Goal: Check status: Check status

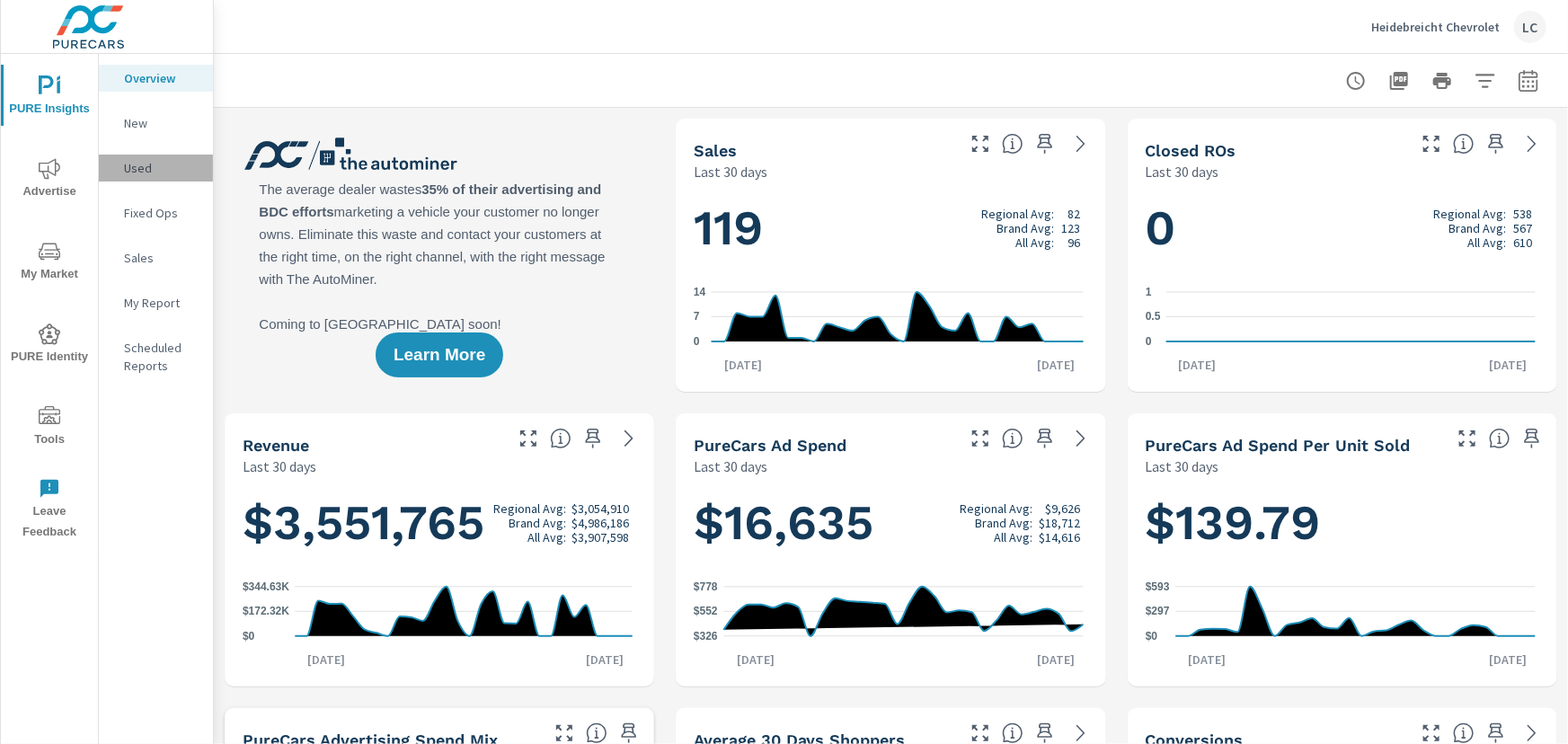
click at [154, 171] on p "Used" at bounding box center [161, 167] width 74 height 18
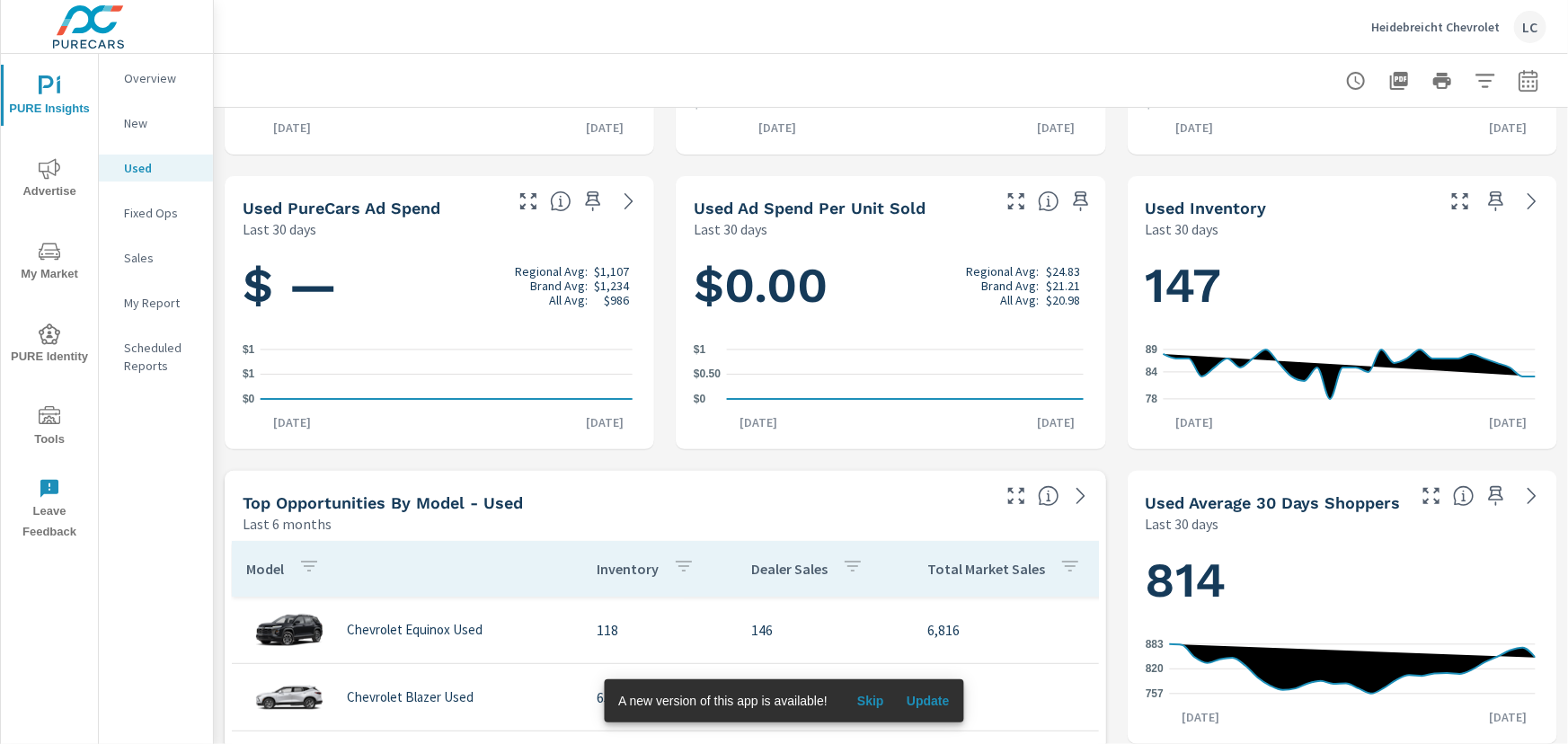
scroll to position [490, 0]
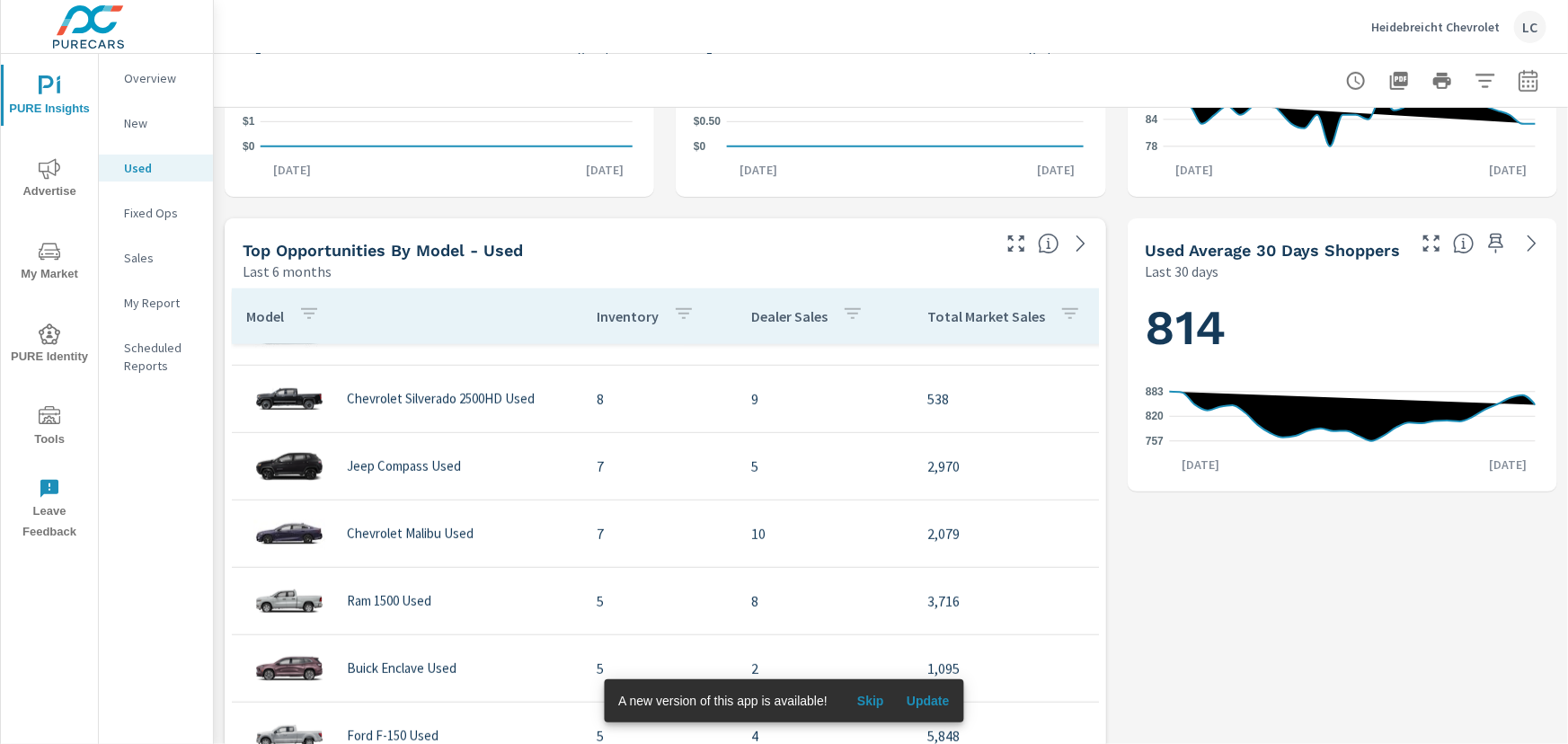
scroll to position [735, 0]
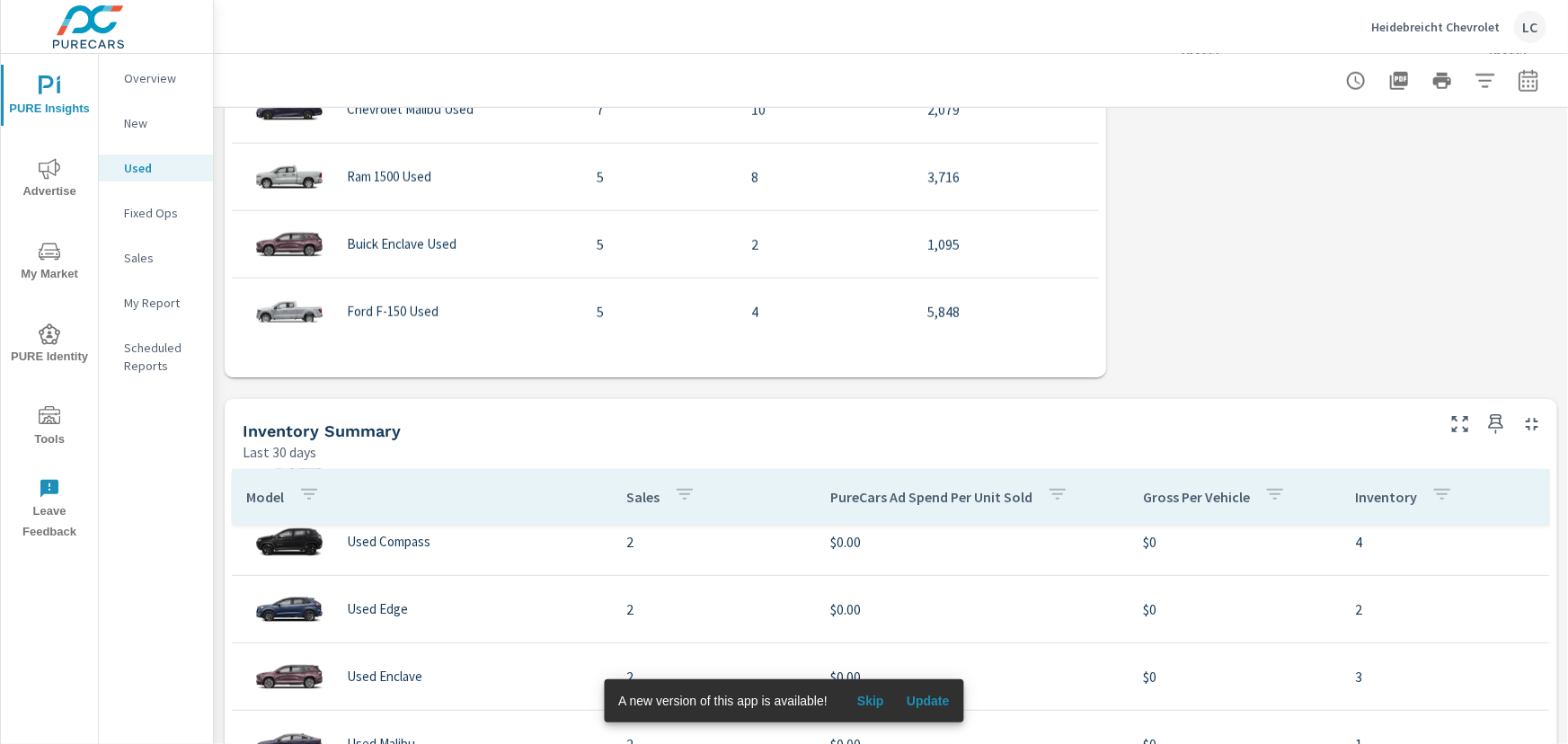
scroll to position [490, 0]
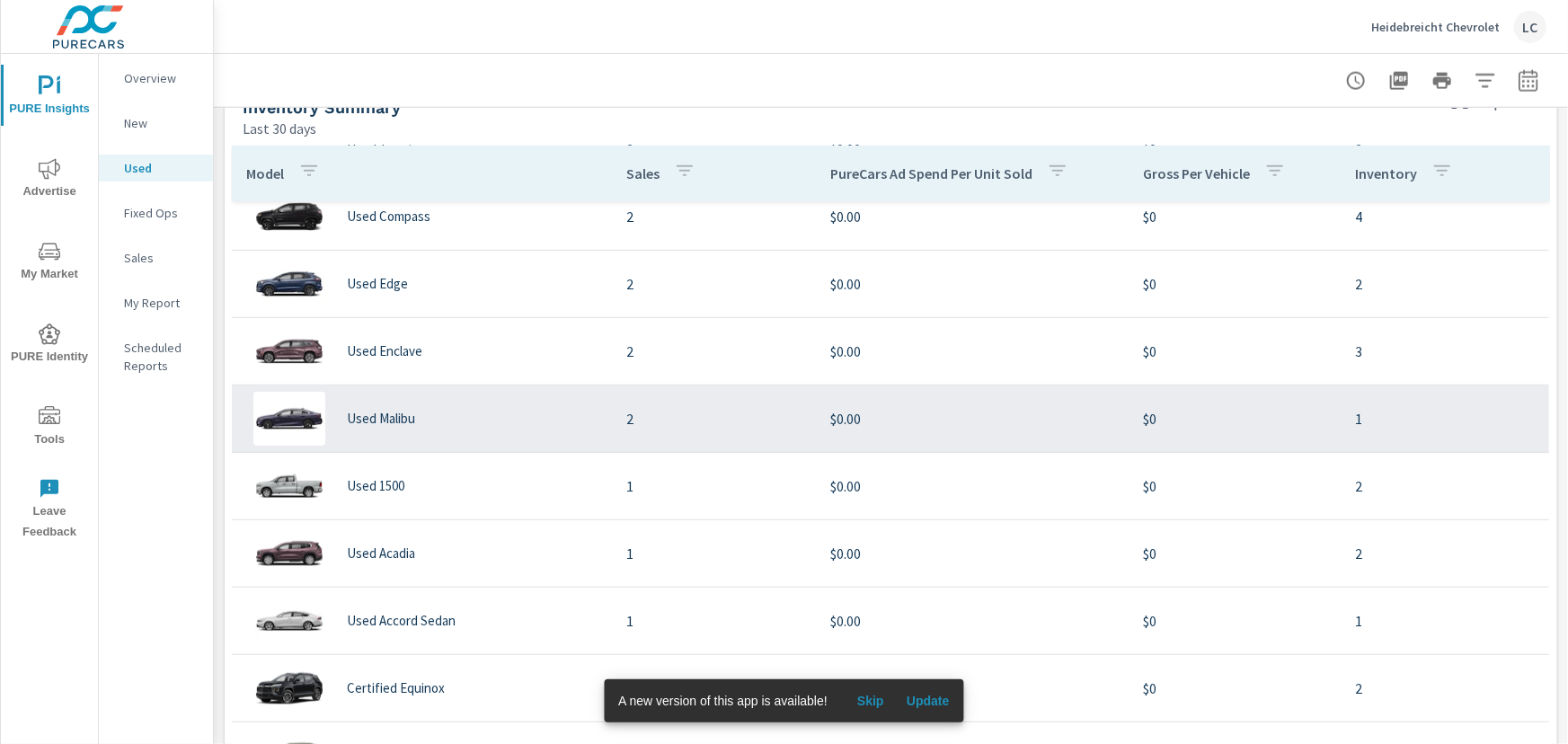
scroll to position [1225, 0]
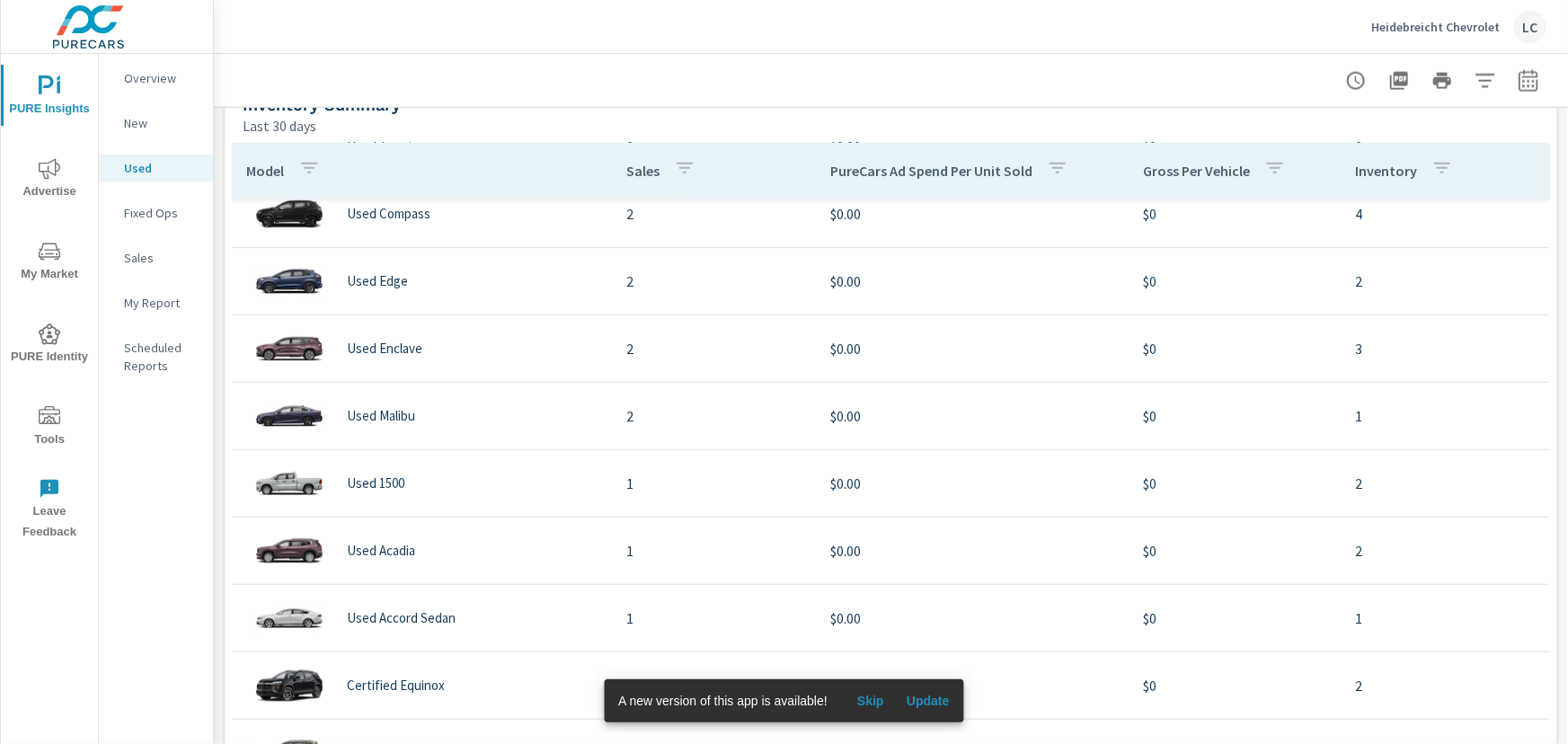
click at [61, 171] on span "Advertise" at bounding box center [49, 181] width 86 height 45
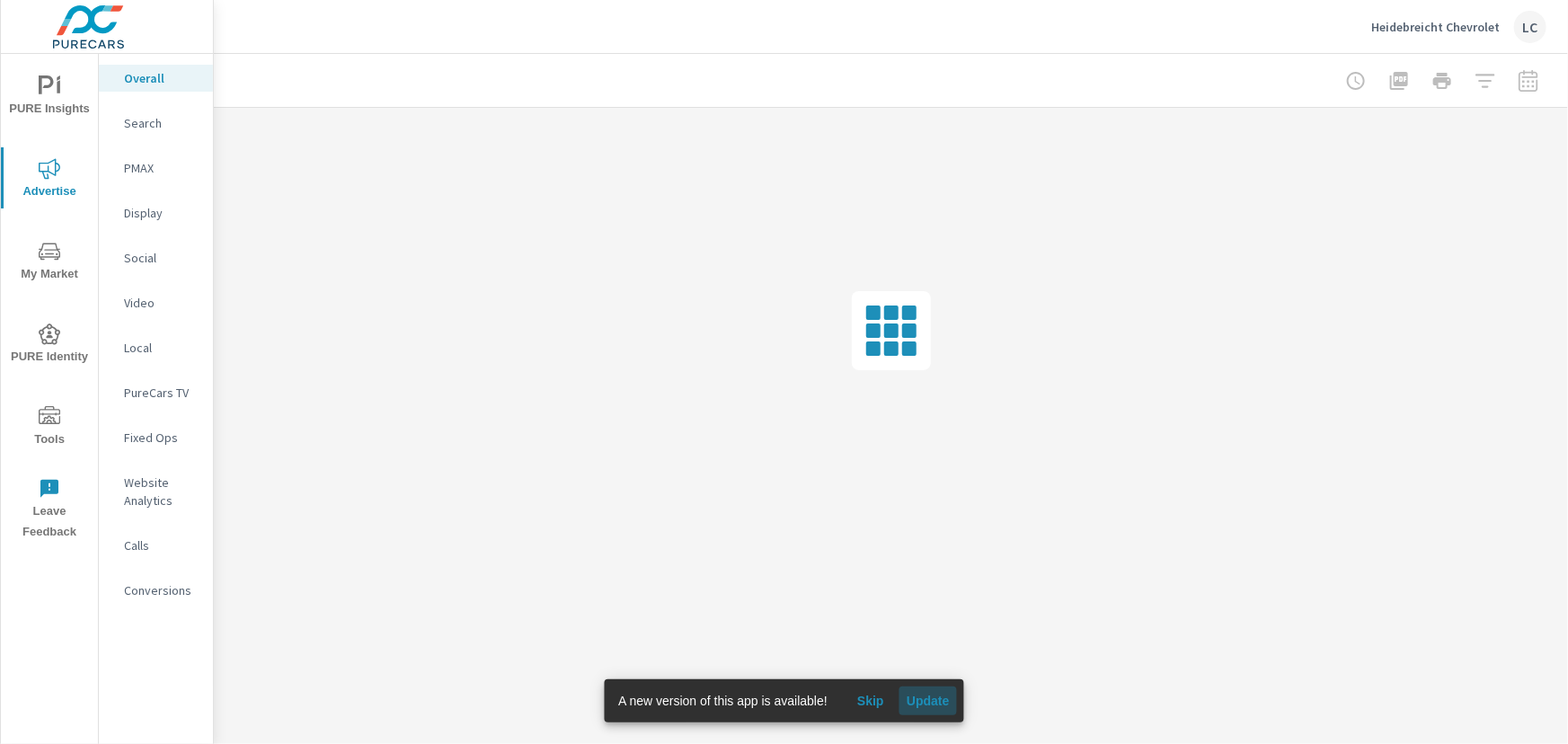
click at [933, 702] on span "Update" at bounding box center [929, 700] width 44 height 16
